Goal: Task Accomplishment & Management: Use online tool/utility

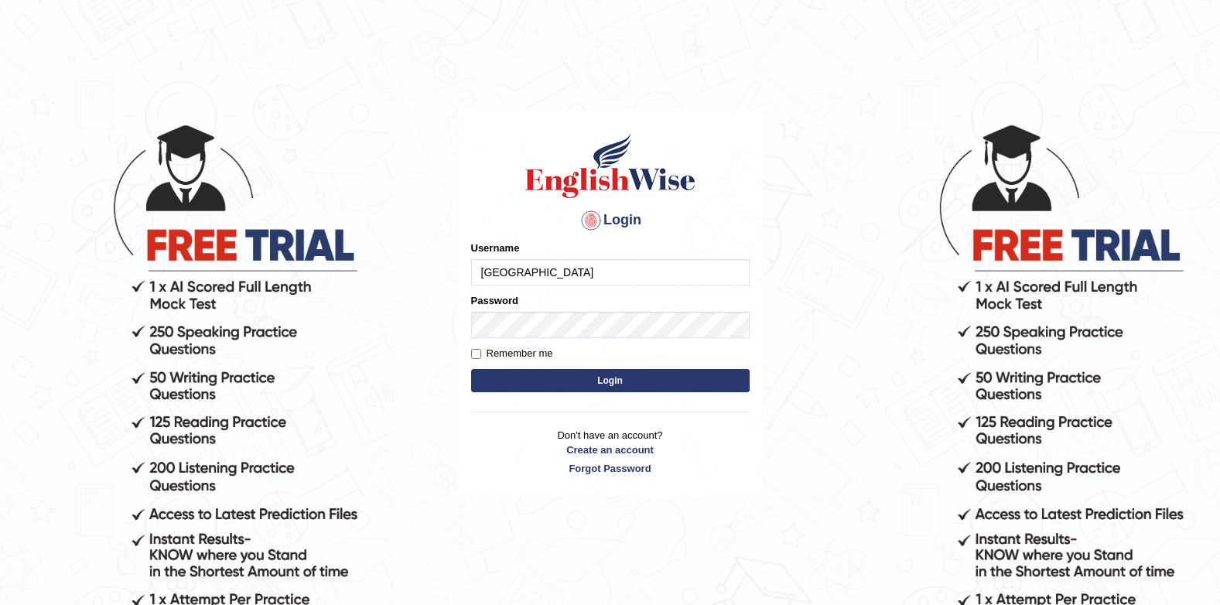
click at [613, 280] on input "Jenishdahal" at bounding box center [610, 272] width 278 height 26
type input "J"
type input "successgrg"
click at [626, 136] on img at bounding box center [610, 166] width 176 height 70
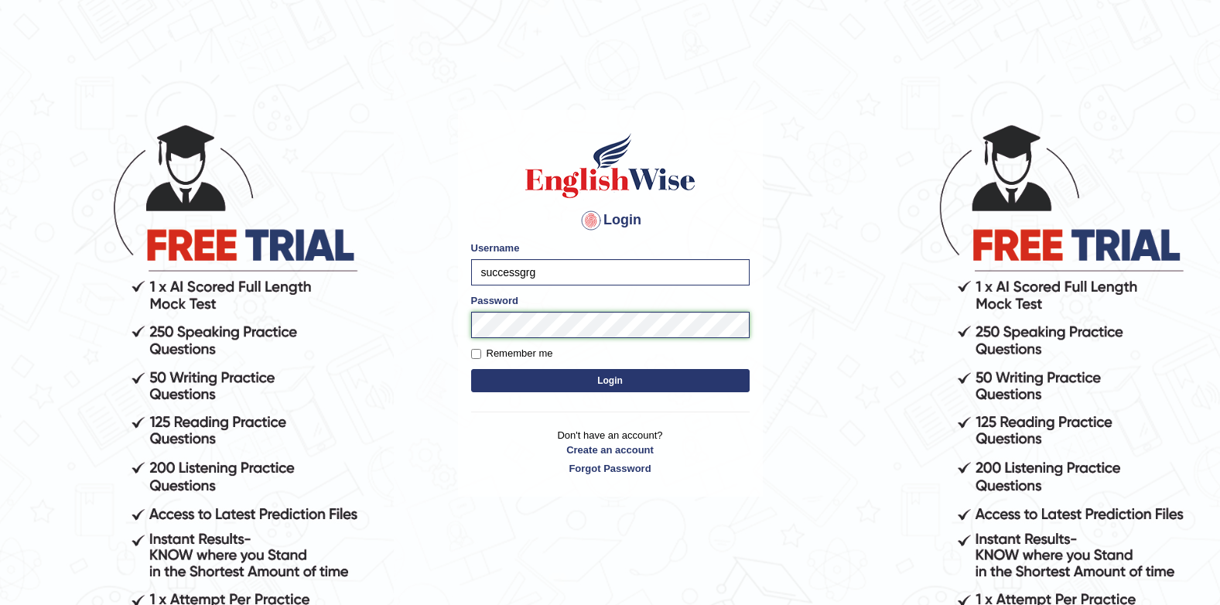
click at [471, 369] on button "Login" at bounding box center [610, 380] width 278 height 23
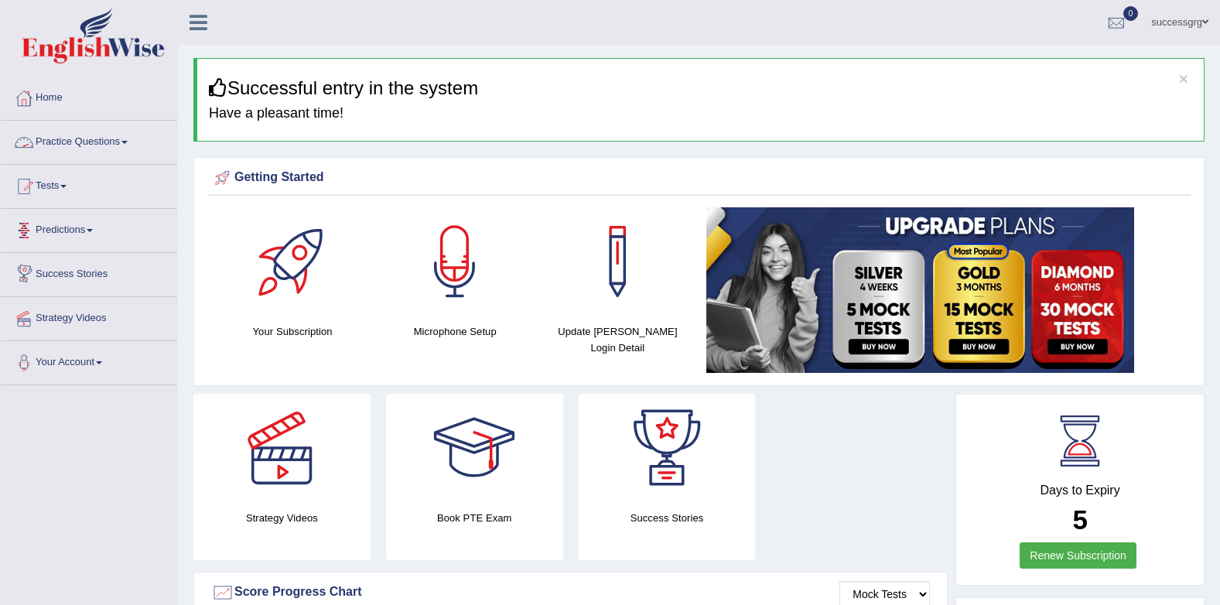
click at [105, 137] on link "Practice Questions" at bounding box center [89, 140] width 176 height 39
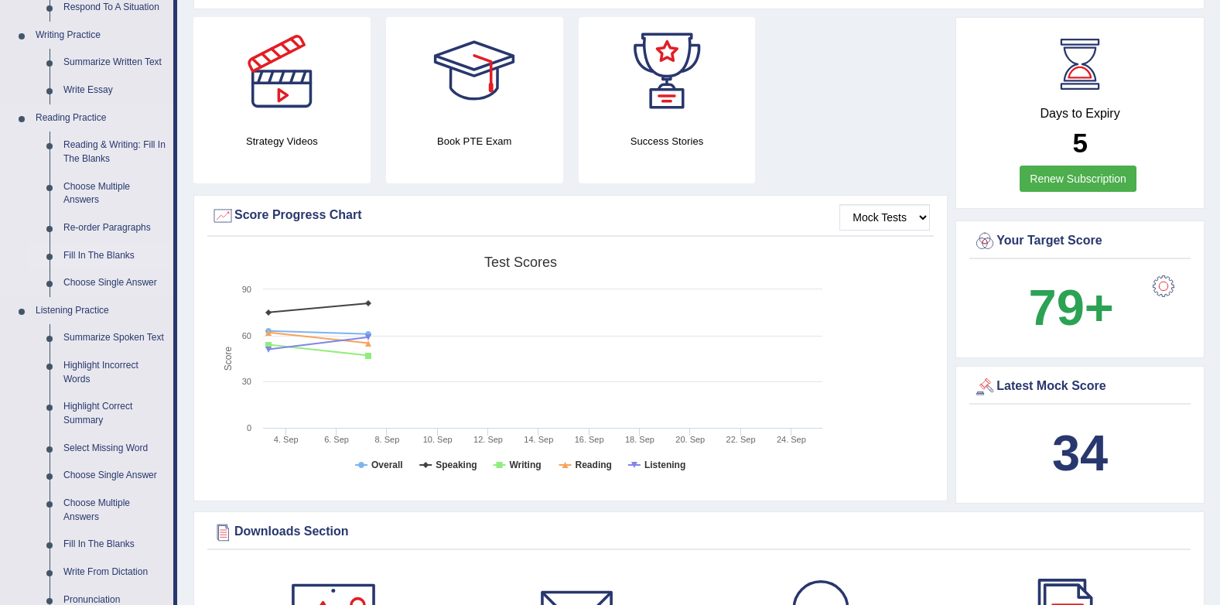
scroll to position [541, 0]
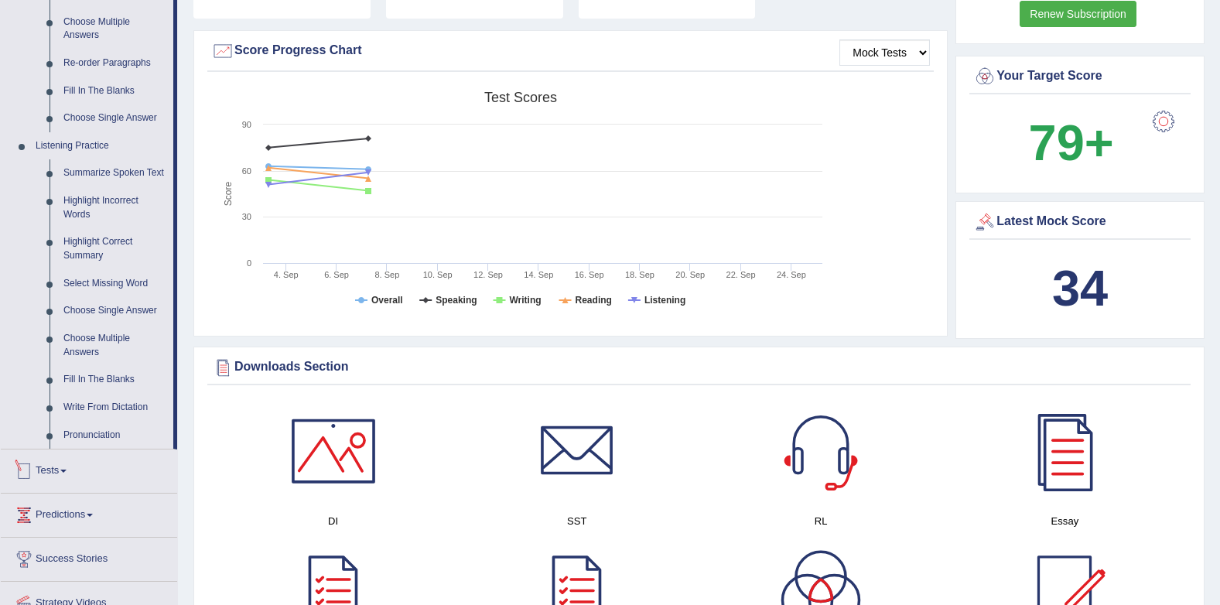
click at [64, 465] on link "Tests" at bounding box center [89, 468] width 176 height 39
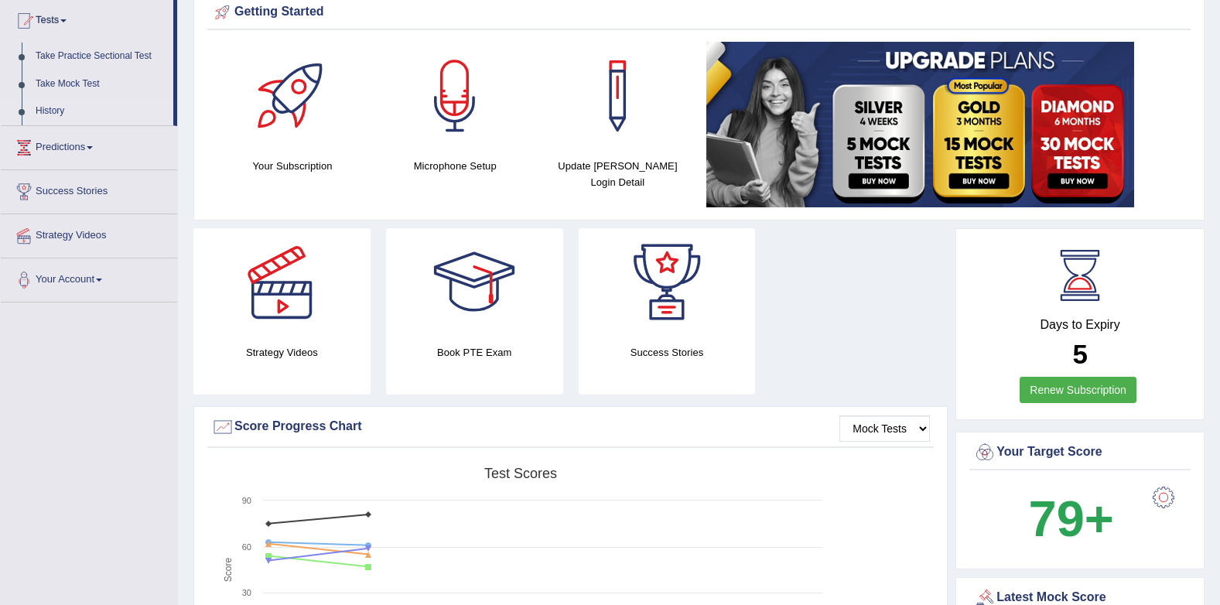
scroll to position [70, 0]
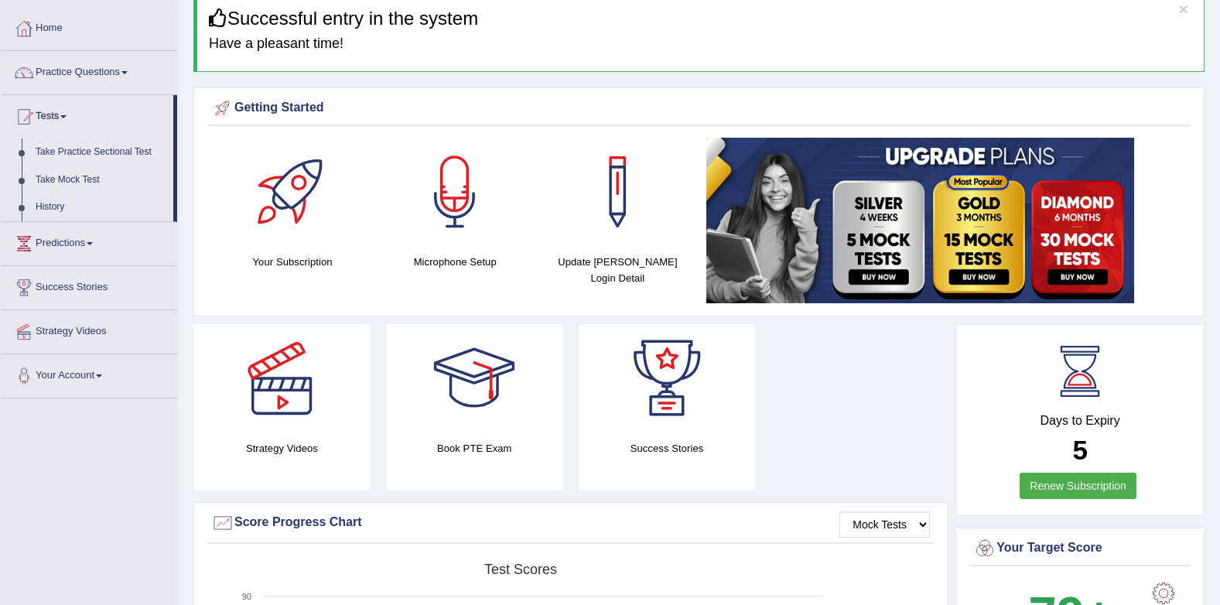
click at [70, 179] on link "Take Mock Test" at bounding box center [101, 180] width 145 height 28
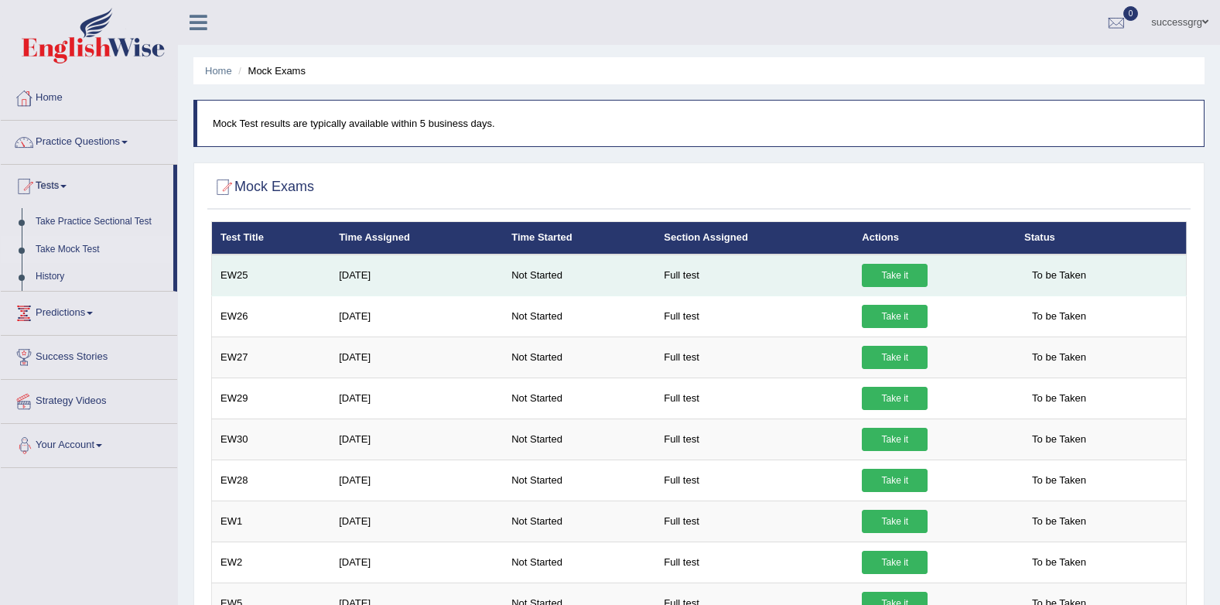
click at [875, 271] on link "Take it" at bounding box center [895, 275] width 66 height 23
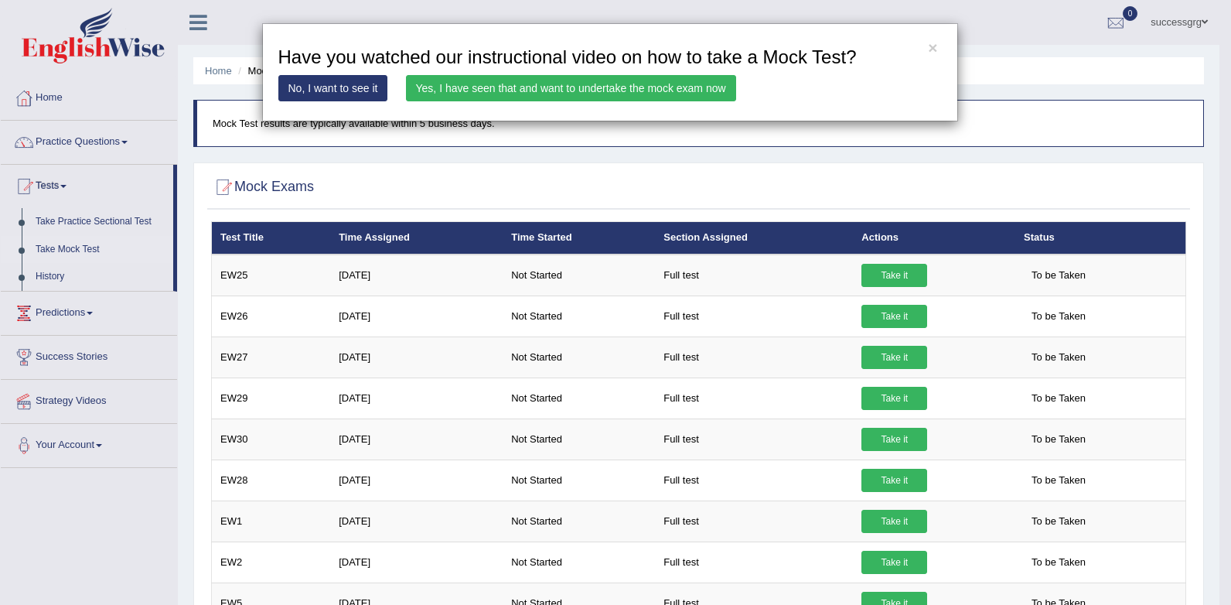
click at [678, 84] on link "Yes, I have seen that and want to undertake the mock exam now" at bounding box center [571, 88] width 330 height 26
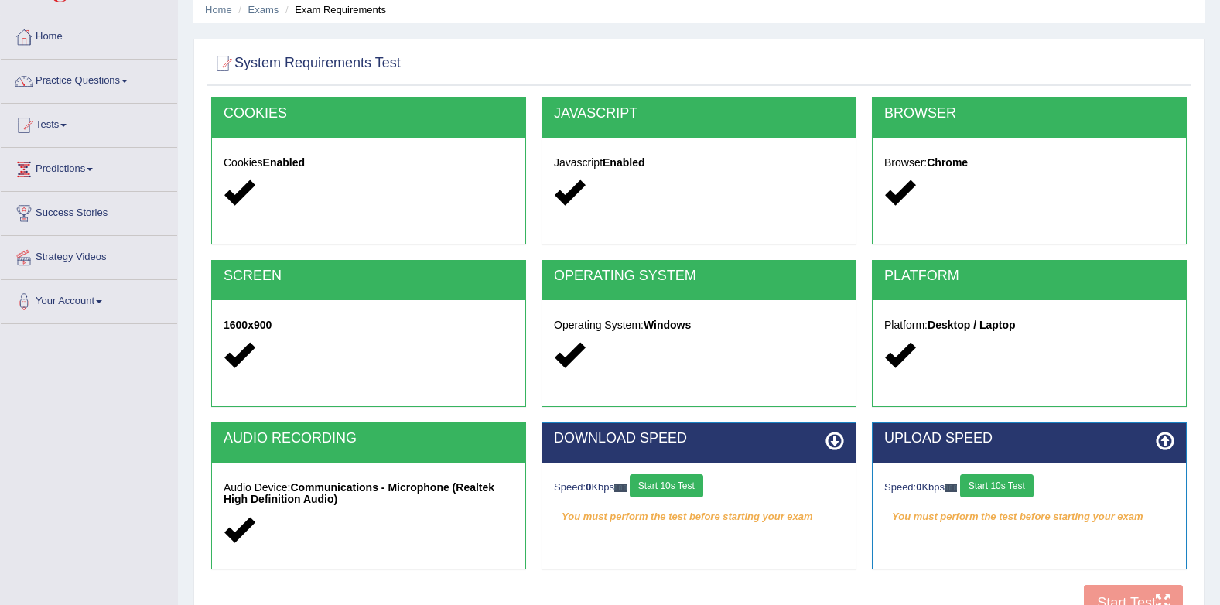
scroll to position [155, 0]
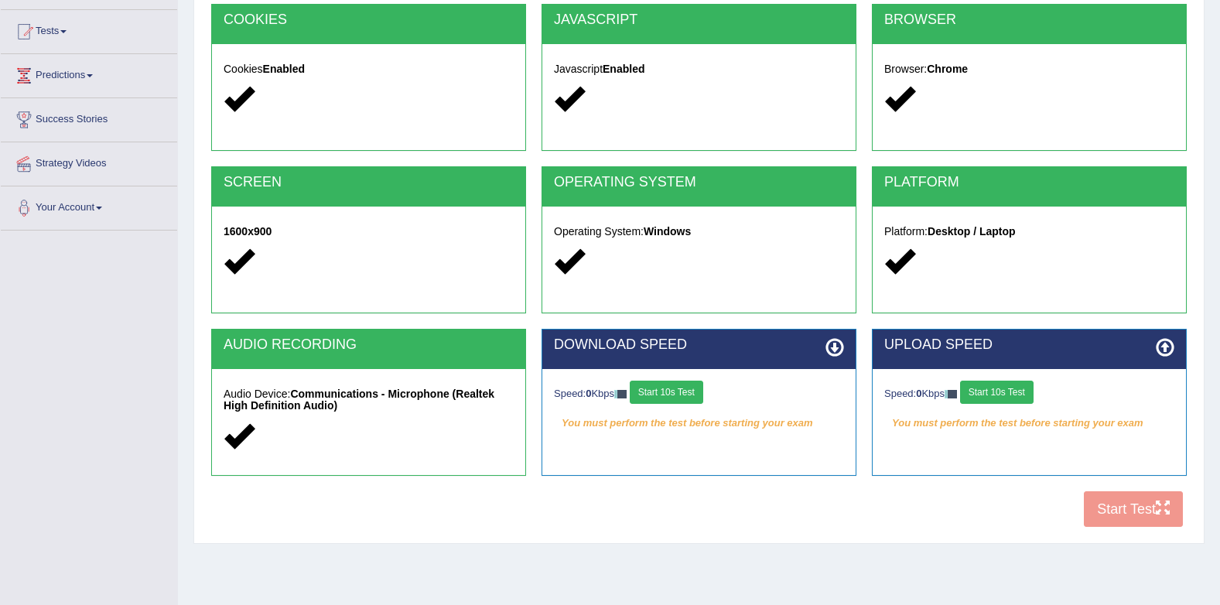
click at [676, 383] on button "Start 10s Test" at bounding box center [666, 392] width 73 height 23
click at [1012, 394] on button "Start 10s Test" at bounding box center [996, 392] width 73 height 23
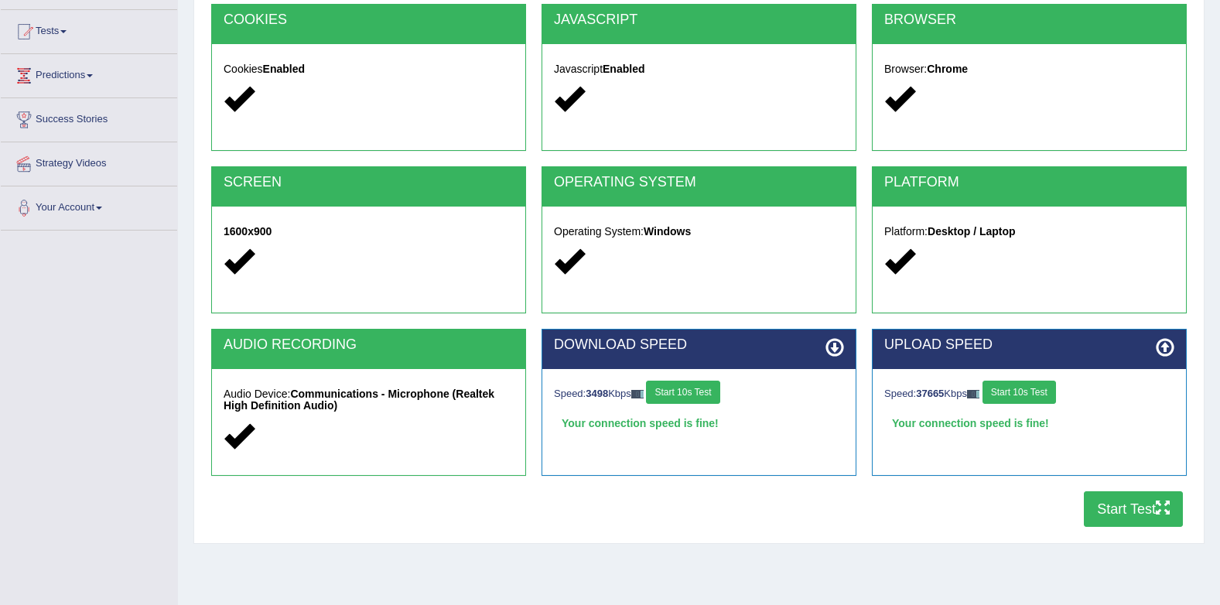
click at [1128, 516] on button "Start Test" at bounding box center [1133, 509] width 99 height 36
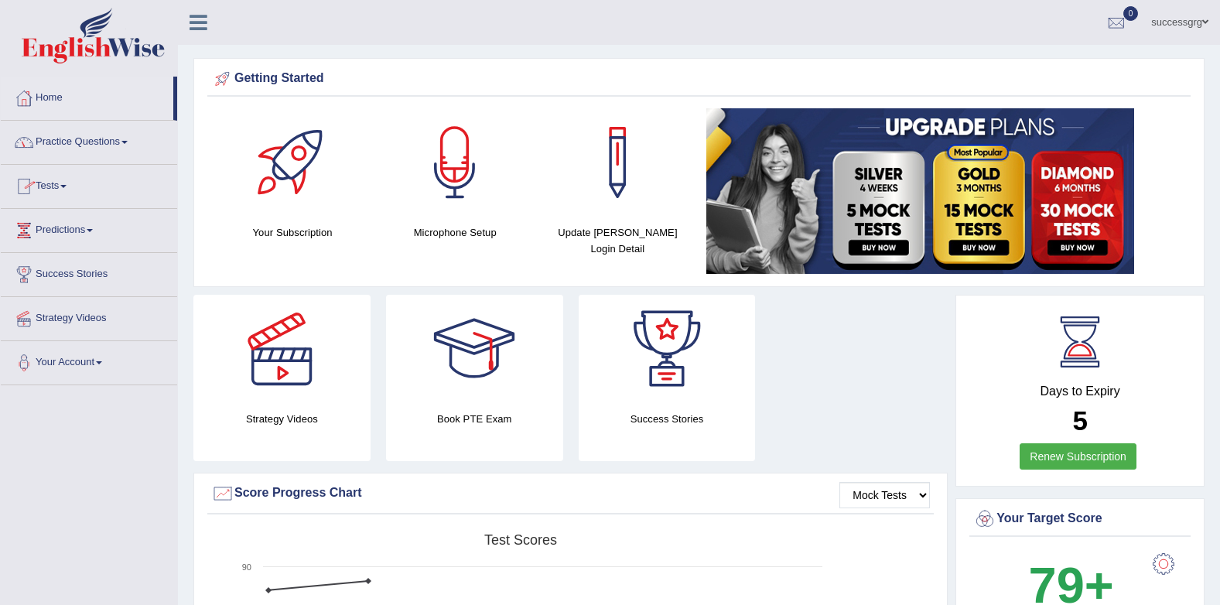
click at [57, 178] on link "Tests" at bounding box center [89, 184] width 176 height 39
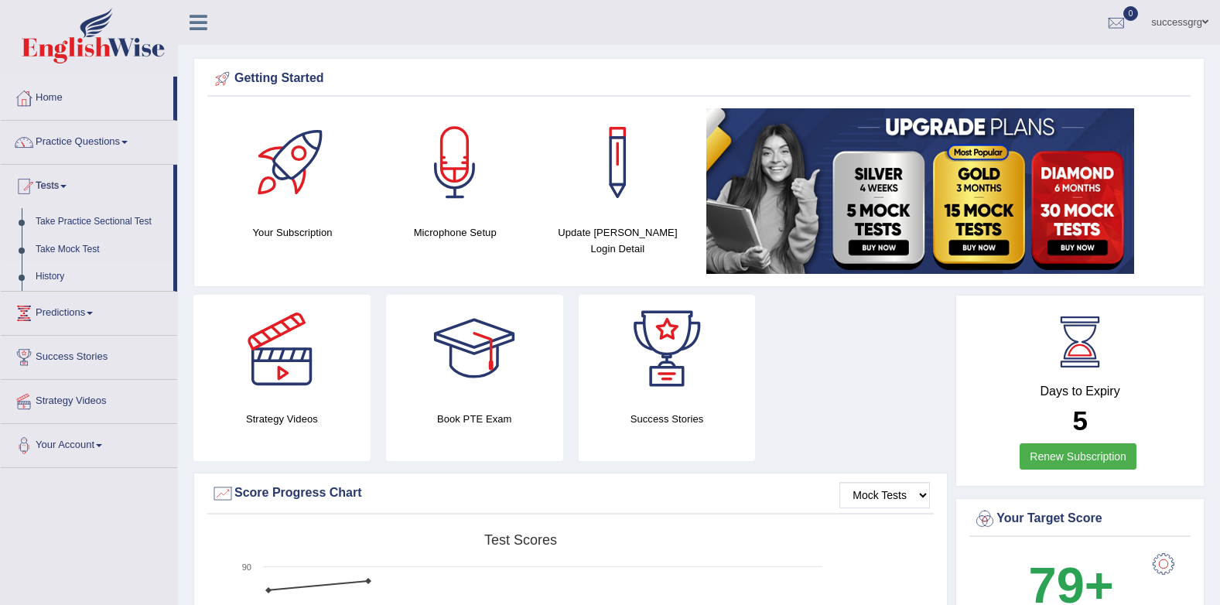
click at [39, 275] on link "History" at bounding box center [101, 277] width 145 height 28
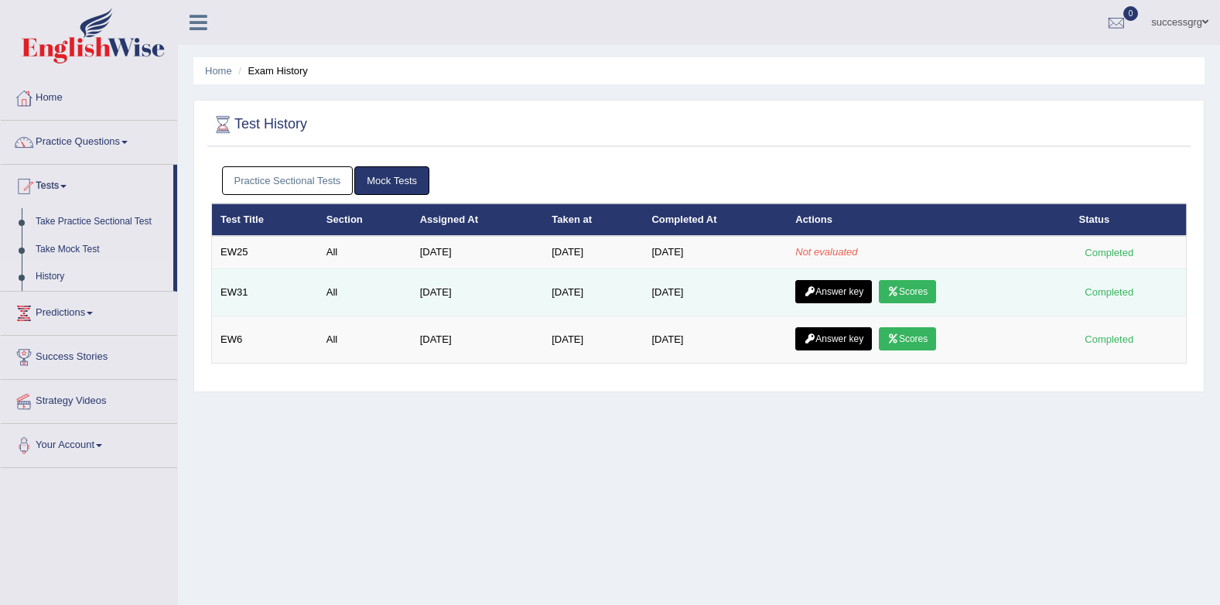
click at [906, 292] on link "Scores" at bounding box center [907, 291] width 57 height 23
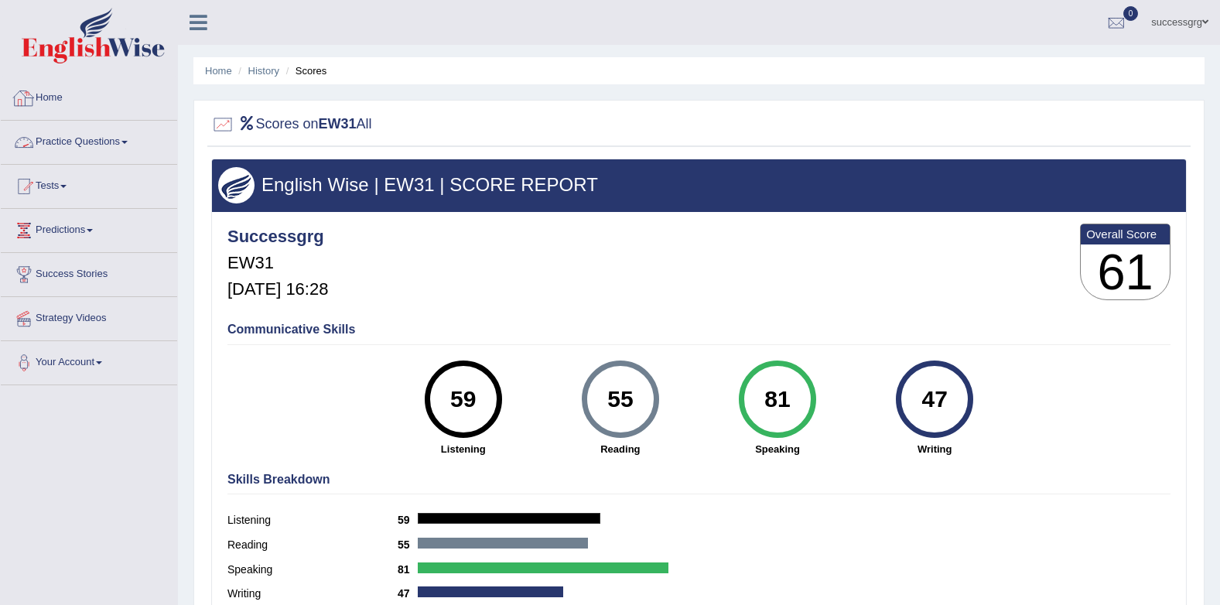
click at [97, 143] on link "Practice Questions" at bounding box center [89, 140] width 176 height 39
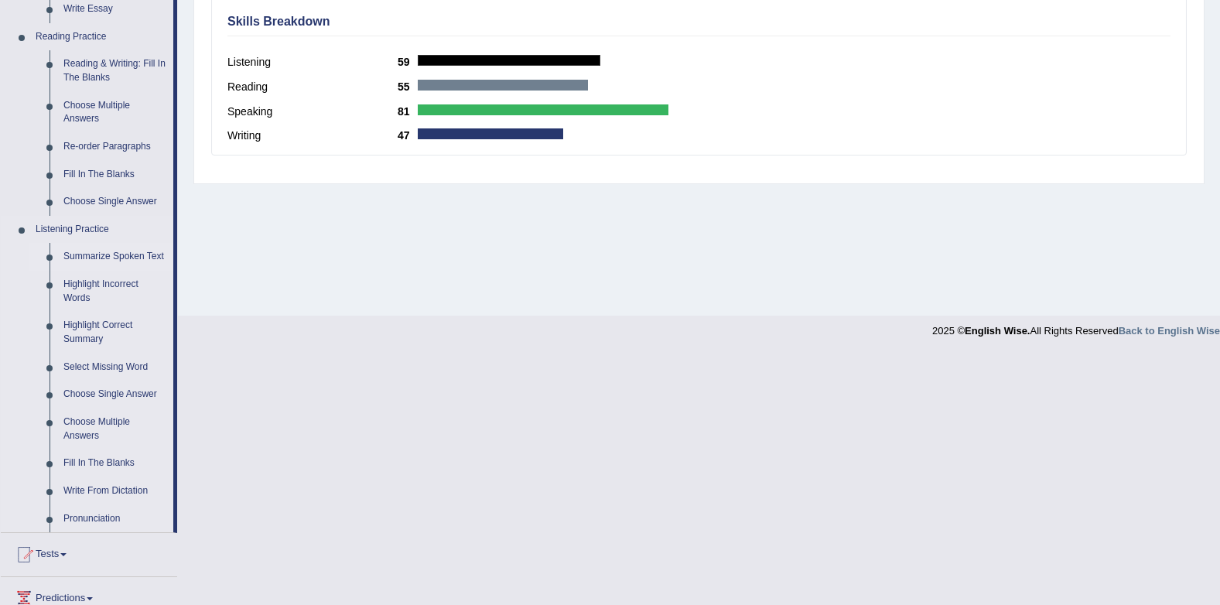
scroll to position [607, 0]
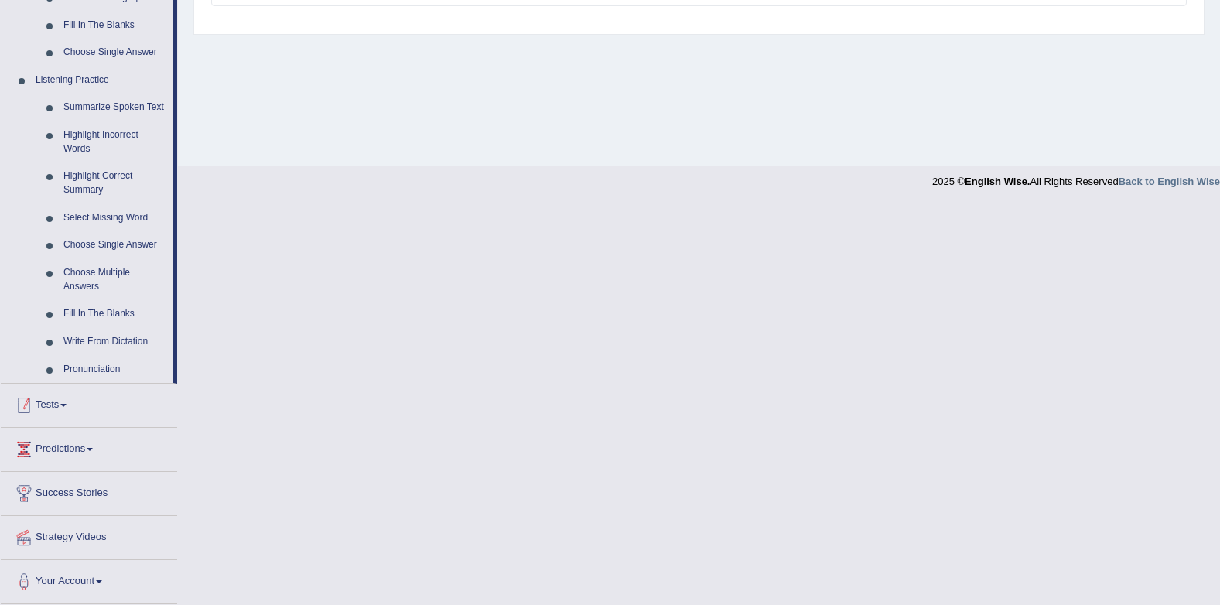
click at [73, 401] on link "Tests" at bounding box center [89, 403] width 176 height 39
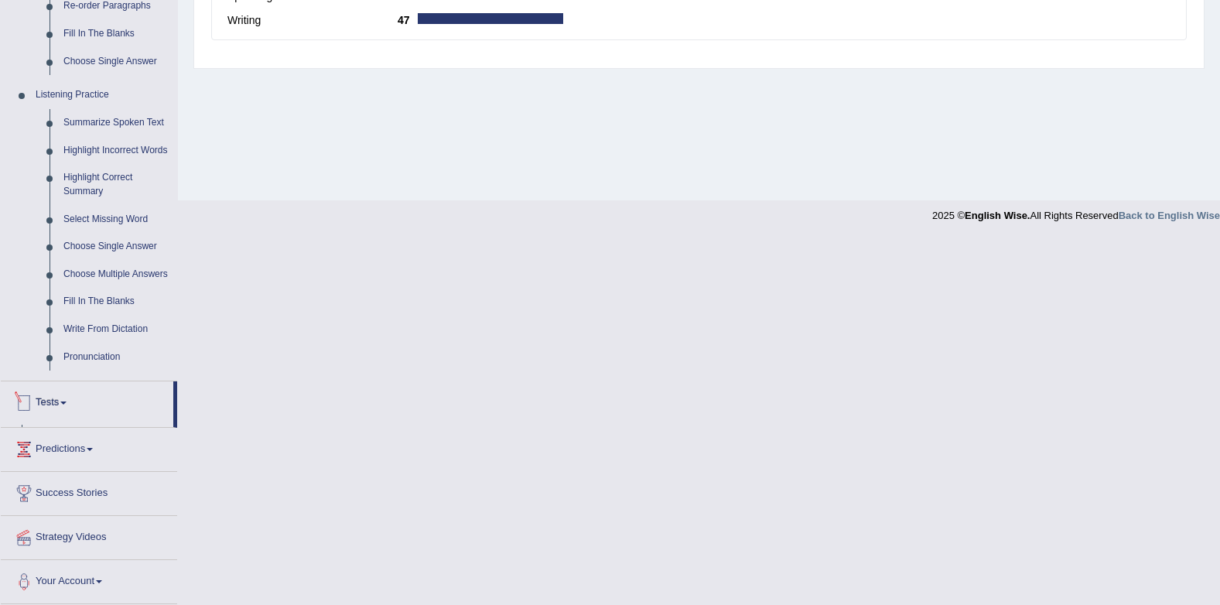
scroll to position [207, 0]
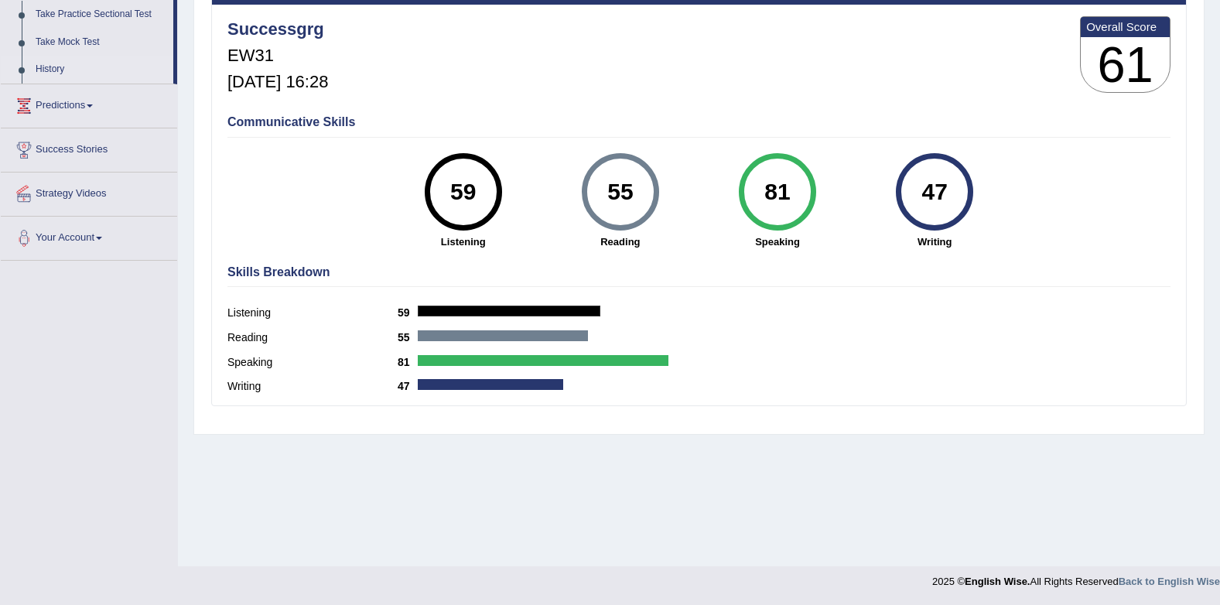
click at [43, 66] on link "History" at bounding box center [101, 70] width 145 height 28
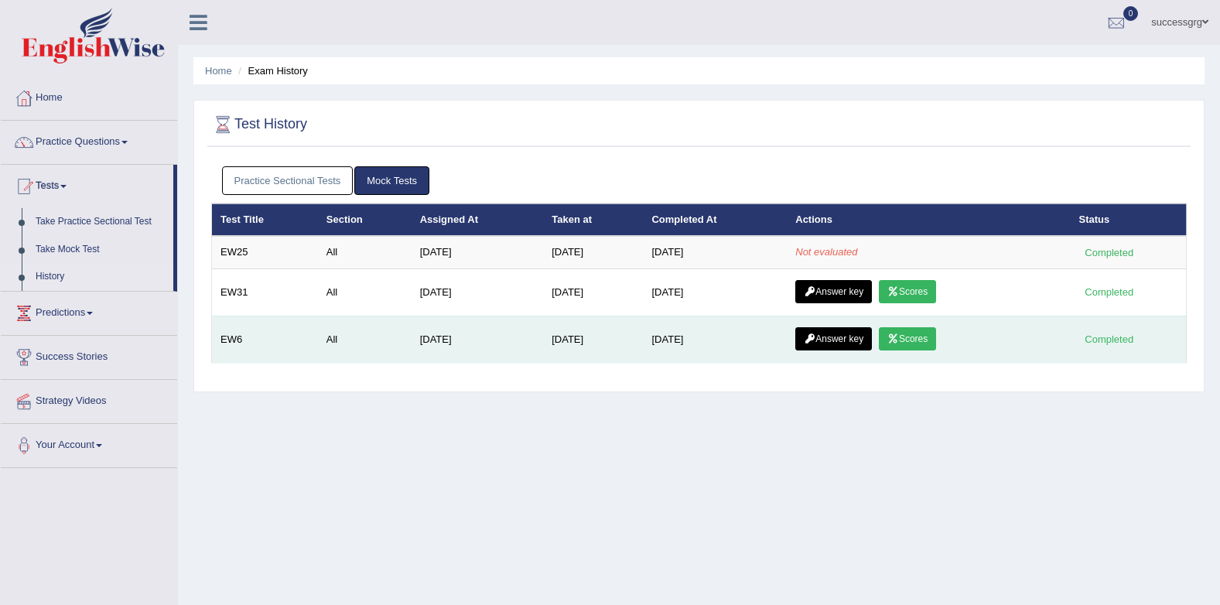
click at [918, 331] on link "Scores" at bounding box center [907, 338] width 57 height 23
